Goal: Information Seeking & Learning: Learn about a topic

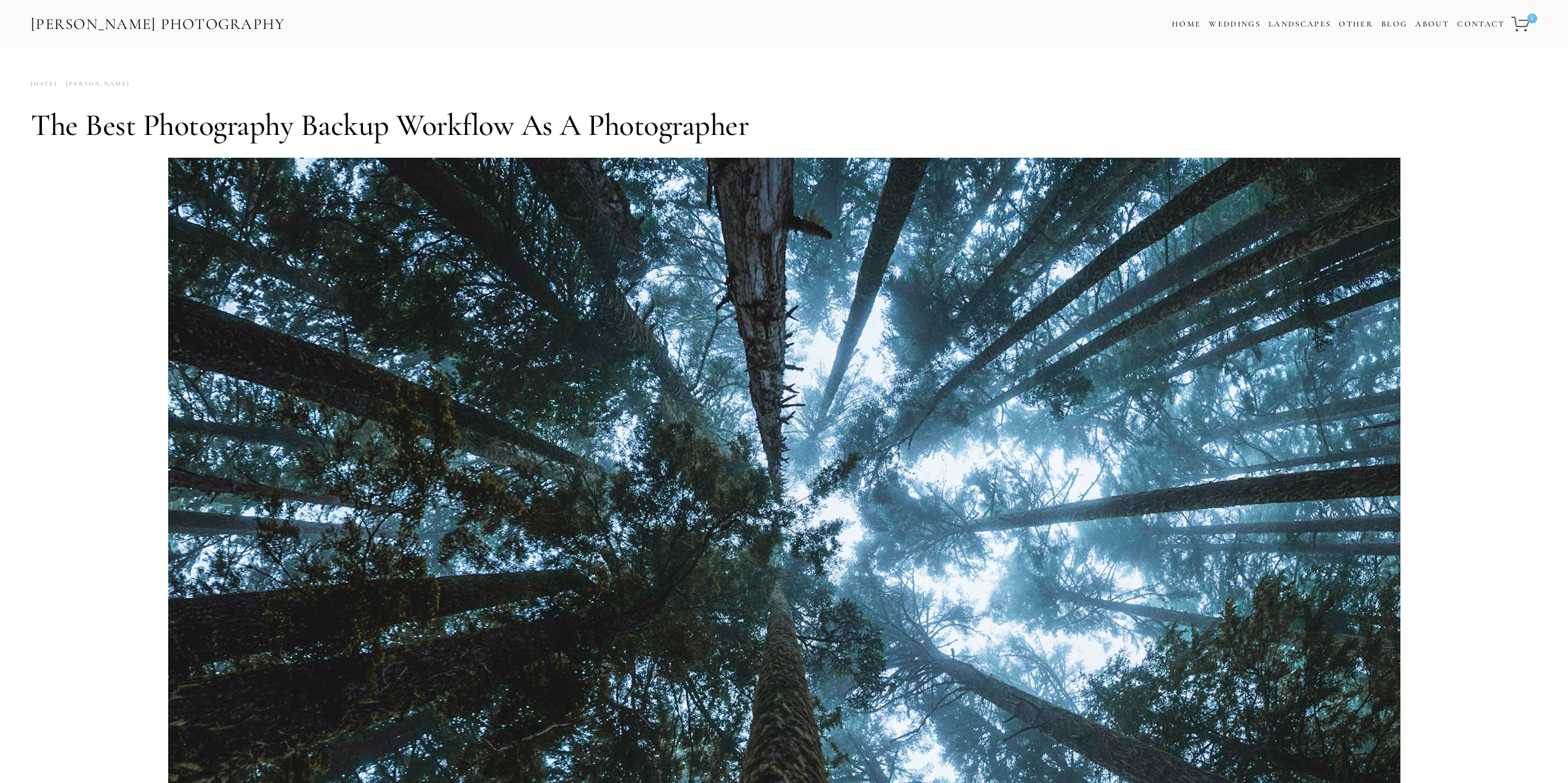
scroll to position [1331, 0]
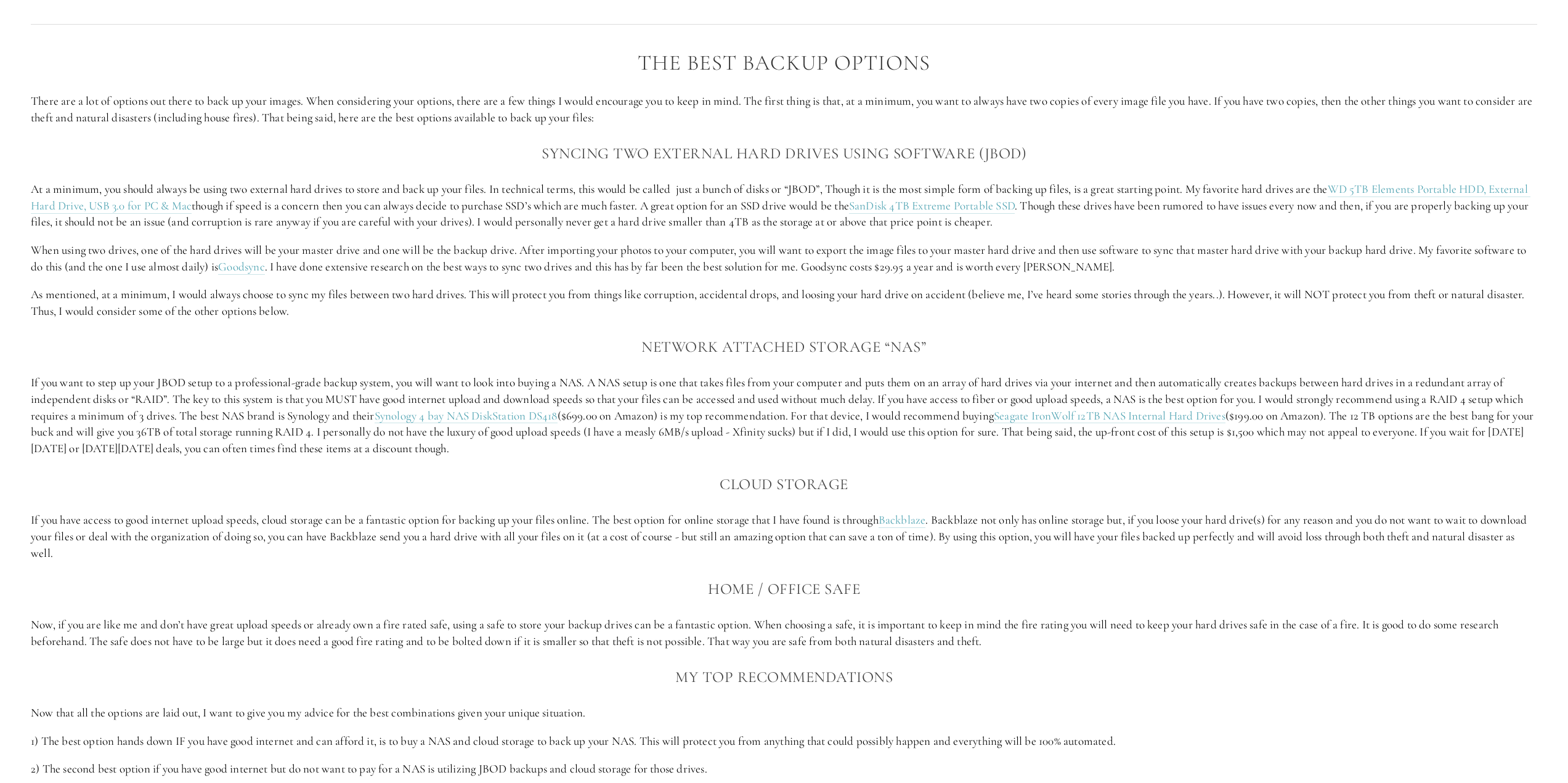
click at [573, 442] on p "If you want to step up your JBOD setup to a professional-grade backup system, y…" at bounding box center [784, 416] width 1507 height 82
click at [488, 426] on p "If you want to step up your JBOD setup to a professional-grade backup system, y…" at bounding box center [784, 416] width 1507 height 82
drag, startPoint x: 412, startPoint y: 421, endPoint x: 695, endPoint y: 444, distance: 283.9
click at [601, 416] on p "If you want to step up your JBOD setup to a professional-grade backup system, y…" at bounding box center [784, 416] width 1507 height 82
copy p "Synology 4 bay NAS DiskStation DS418"
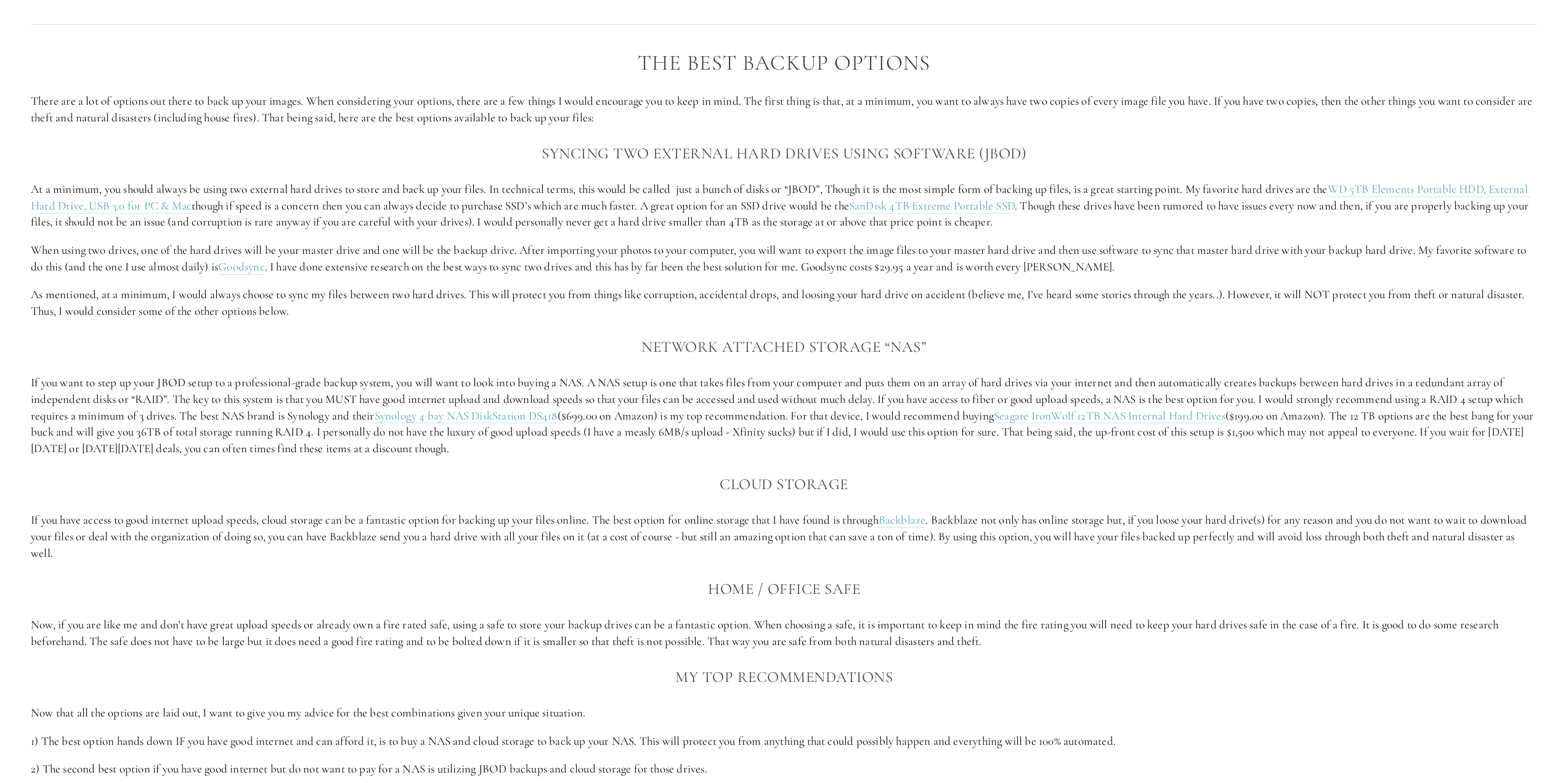
click at [1044, 408] on p "If you want to step up your JBOD setup to a professional-grade backup system, y…" at bounding box center [784, 416] width 1507 height 82
click at [1043, 416] on link "Seagate IronWolf 12TB NAS Internal Hard Drives" at bounding box center [1109, 416] width 231 height 15
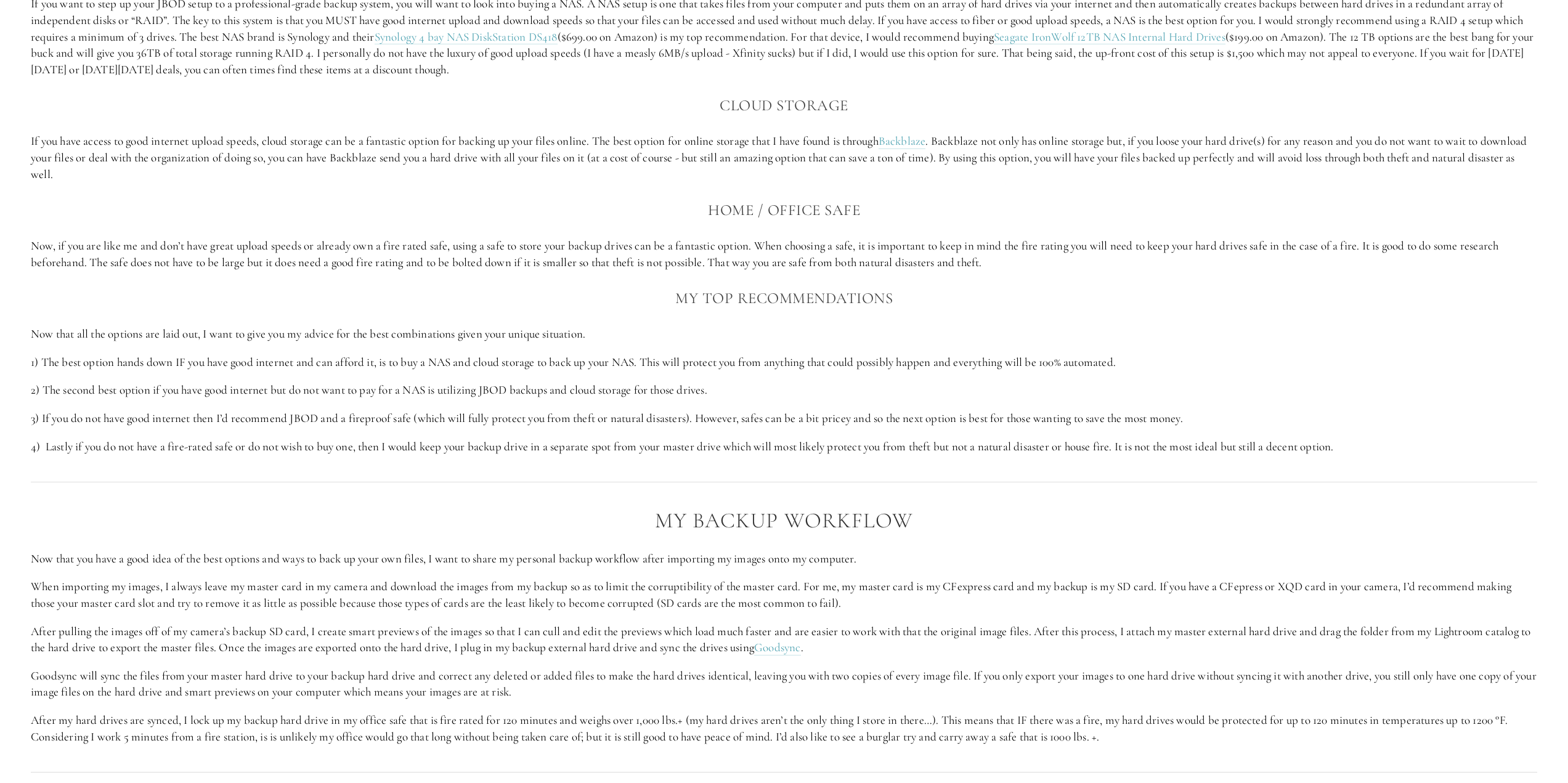
scroll to position [1825, 0]
